Goal: Find specific page/section: Find specific page/section

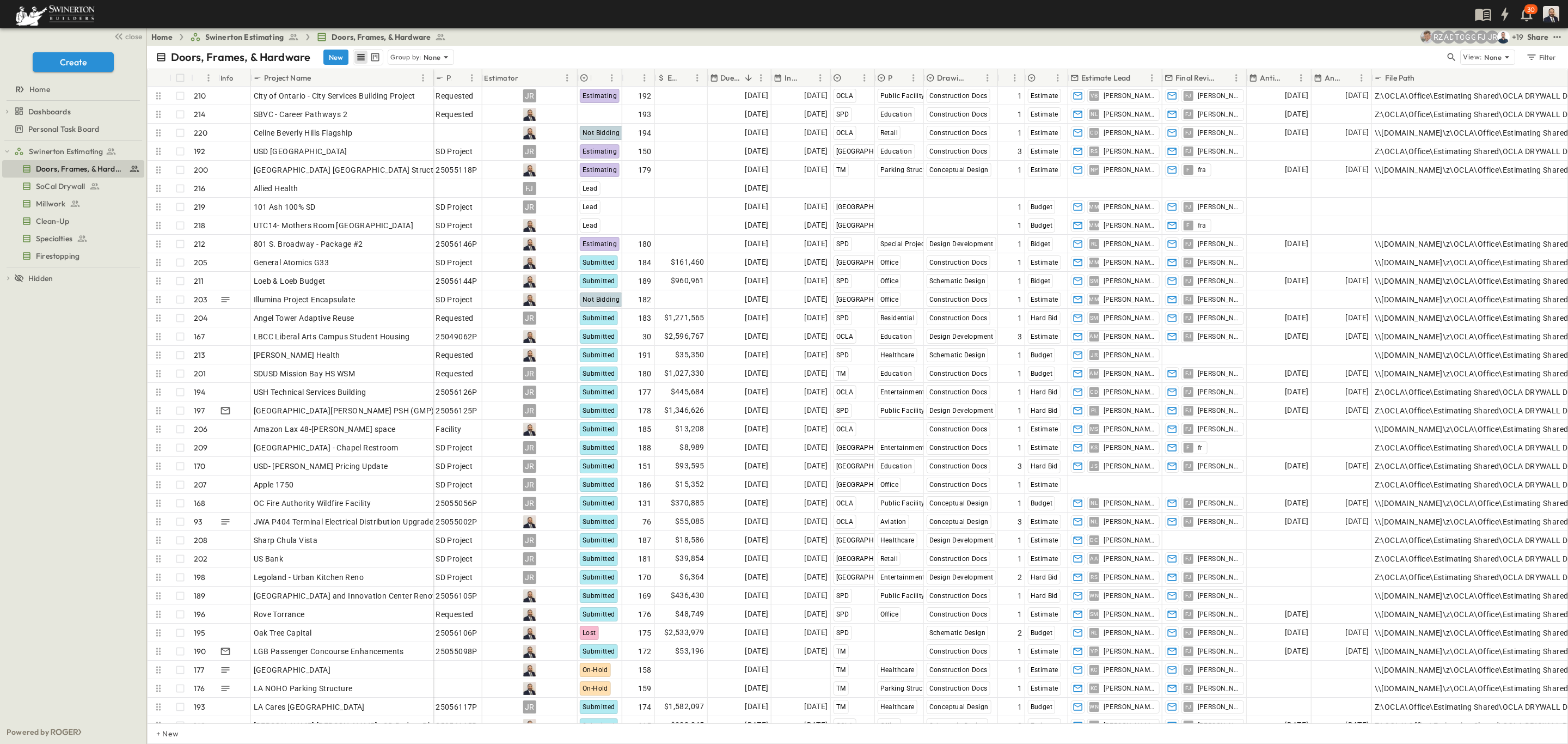
click at [725, 78] on p "Due Date" at bounding box center [731, 78] width 20 height 11
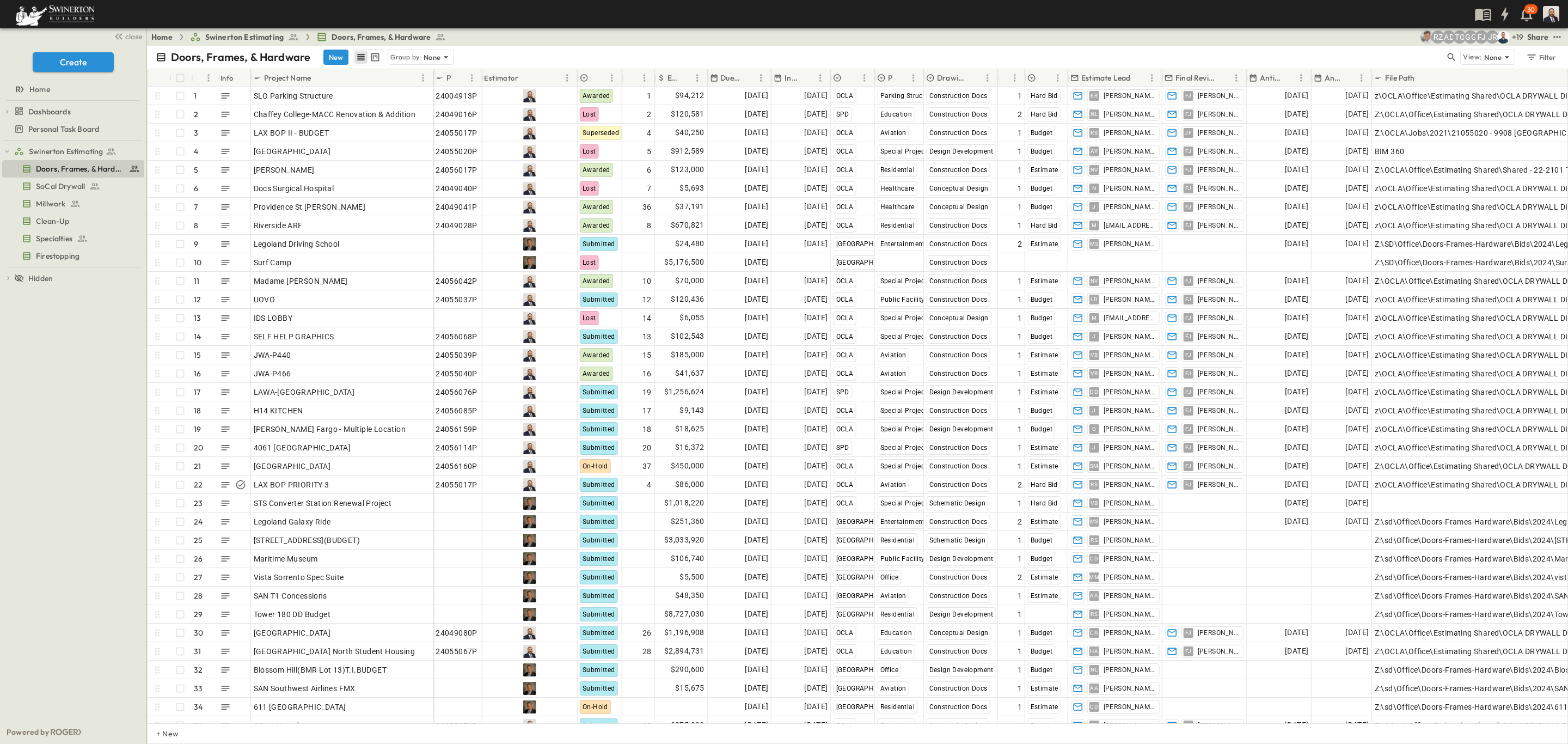
click at [725, 78] on p "Due Date" at bounding box center [731, 78] width 20 height 11
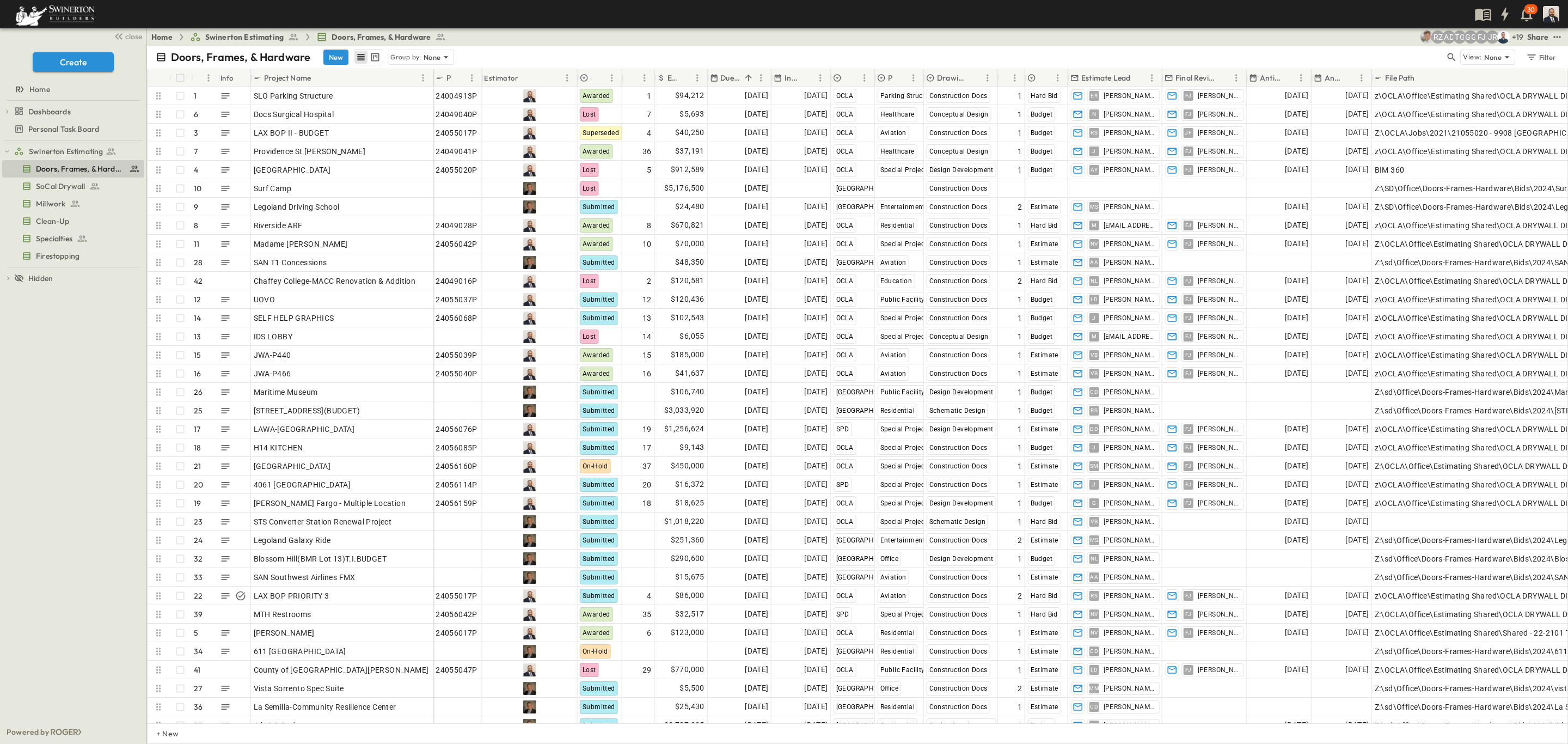
click at [725, 78] on p "Due Date" at bounding box center [731, 78] width 20 height 11
